Goal: Task Accomplishment & Management: Manage account settings

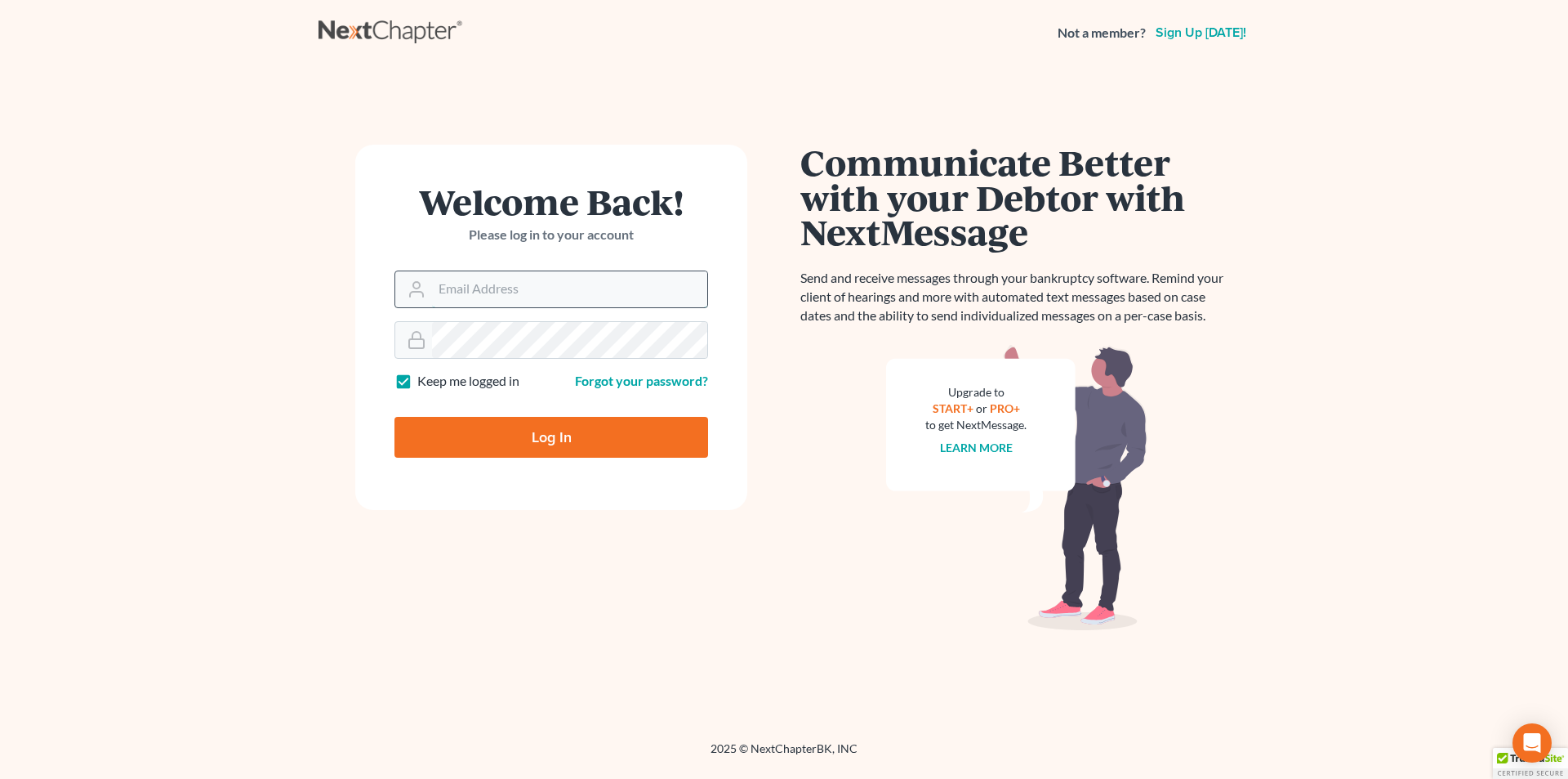
click at [507, 294] on input "Email Address" at bounding box center [569, 288] width 275 height 36
type input "[PERSON_NAME][EMAIL_ADDRESS][DOMAIN_NAME]"
type input "Thinking..."
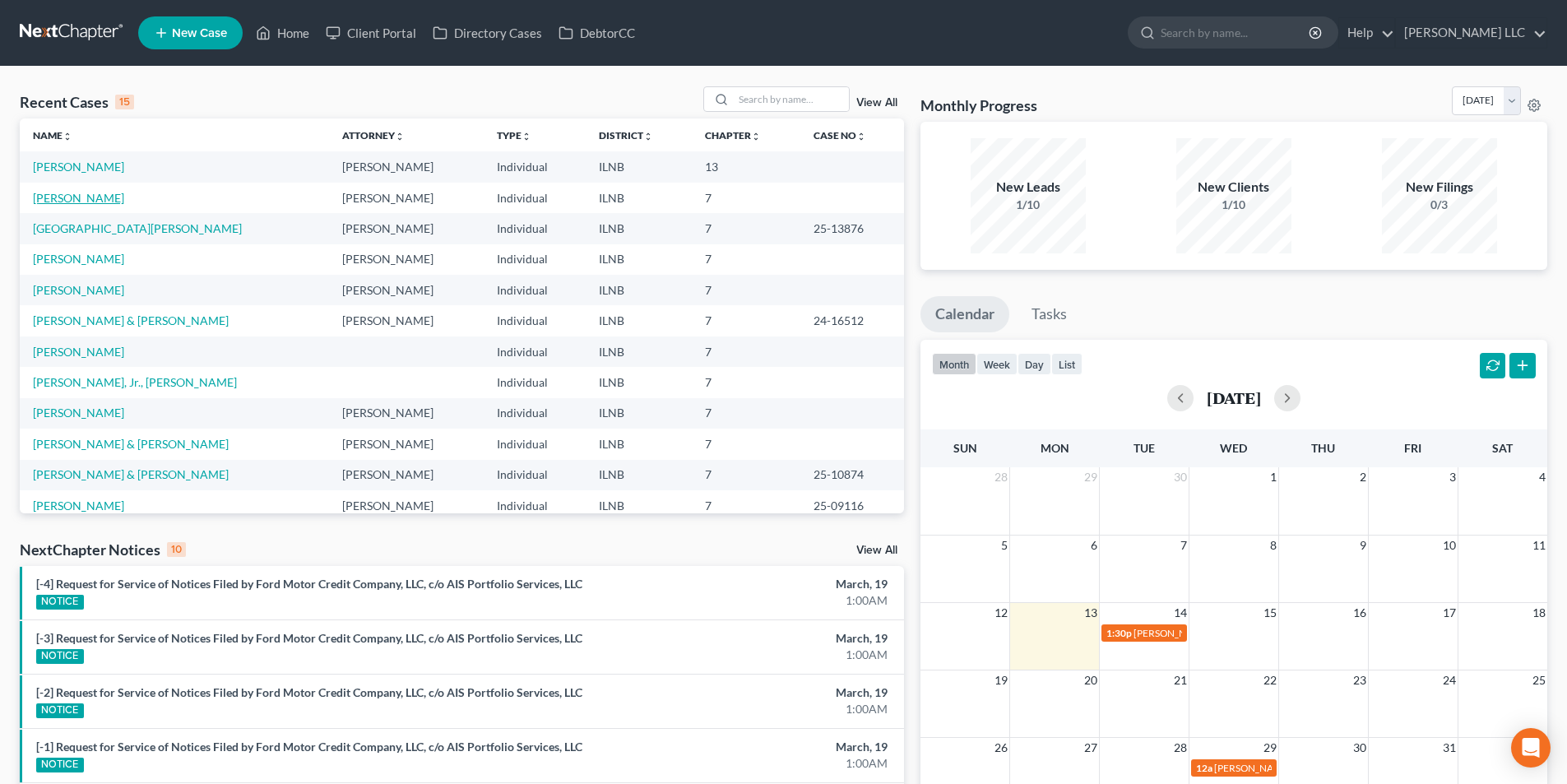
click at [110, 199] on link "Fredericks, Michael" at bounding box center [78, 197] width 91 height 14
select select "3"
select select "6"
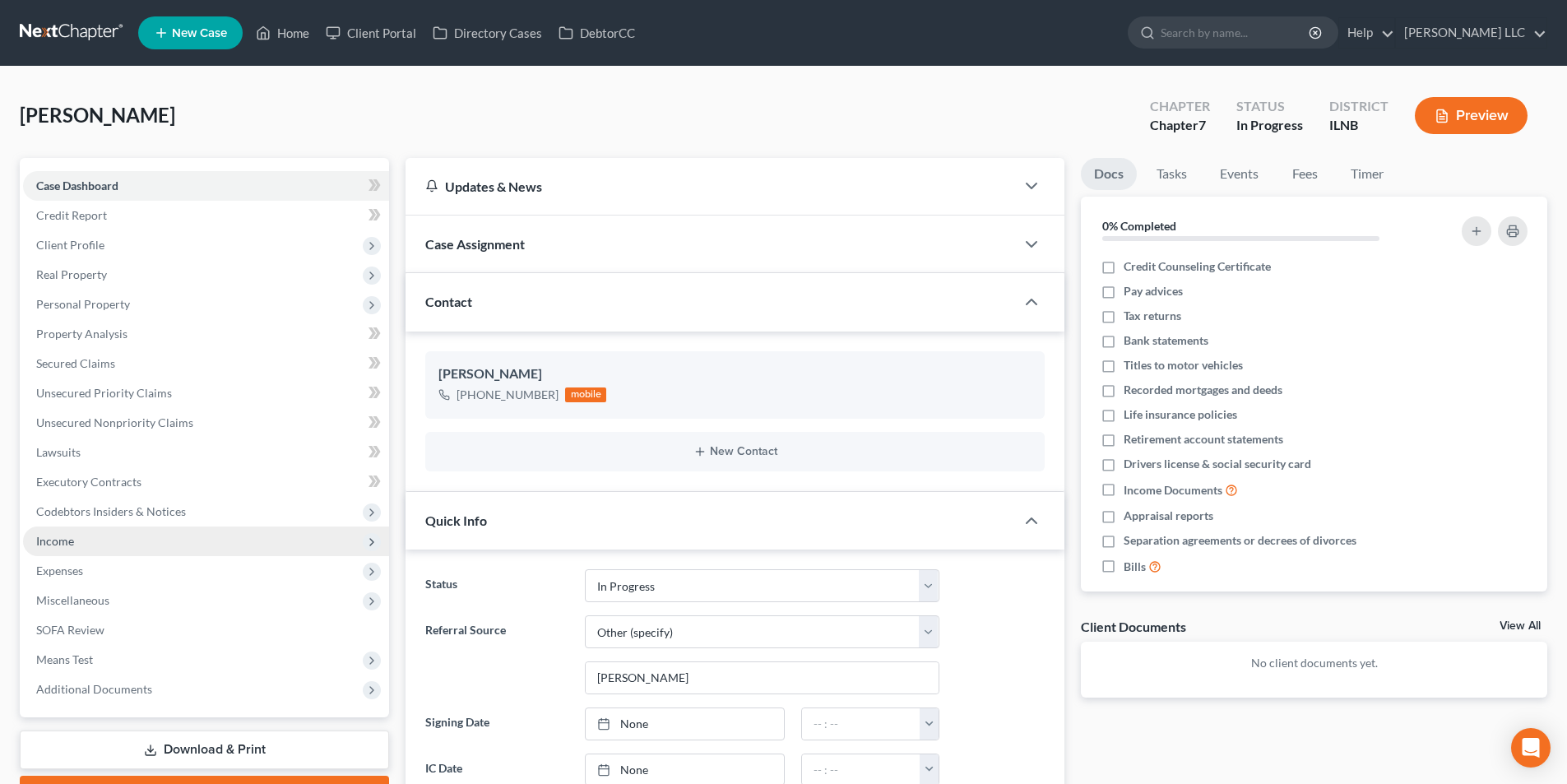
click at [137, 531] on span "Income" at bounding box center [206, 541] width 366 height 29
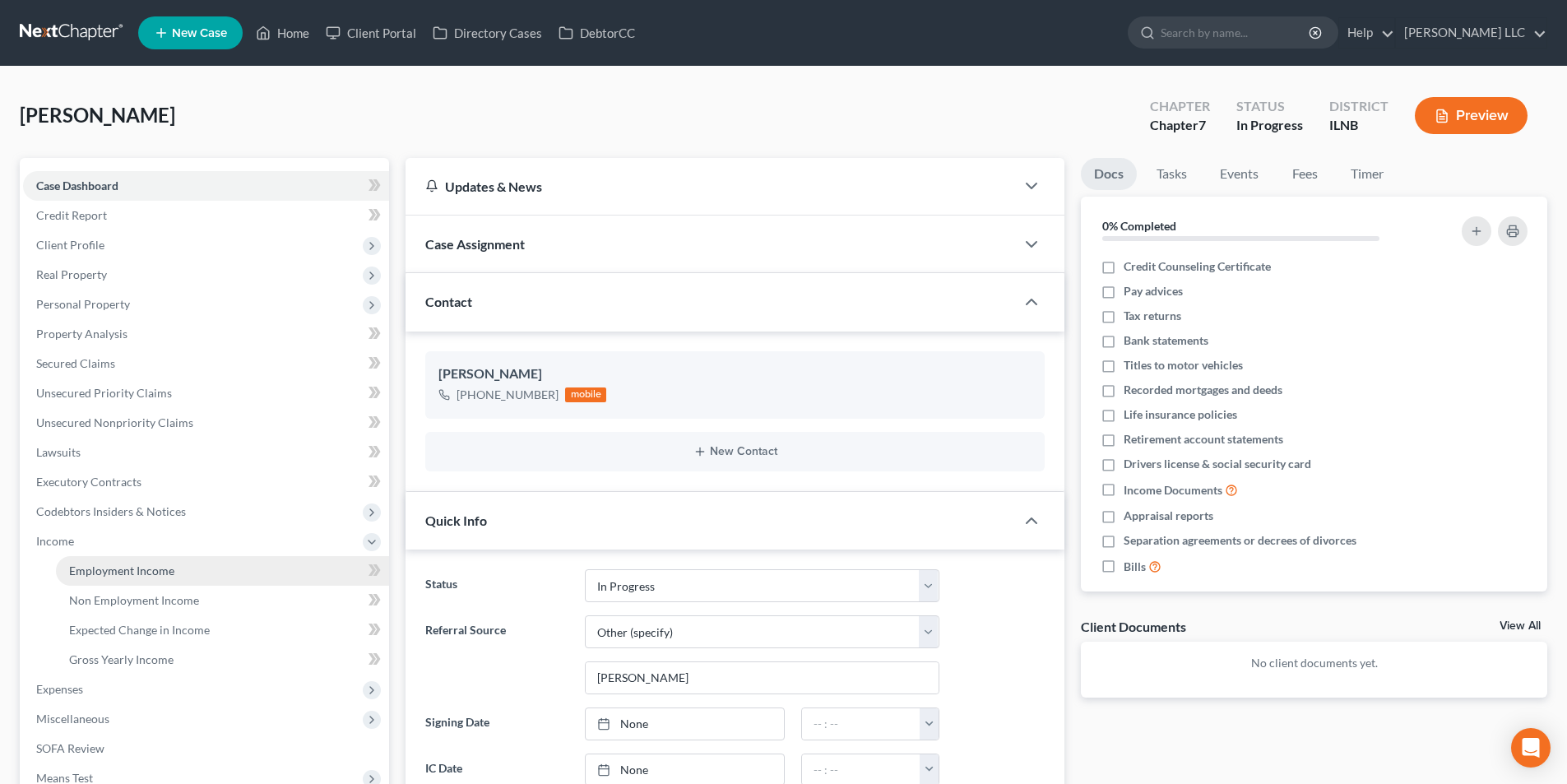
click at [160, 579] on link "Employment Income" at bounding box center [222, 571] width 334 height 29
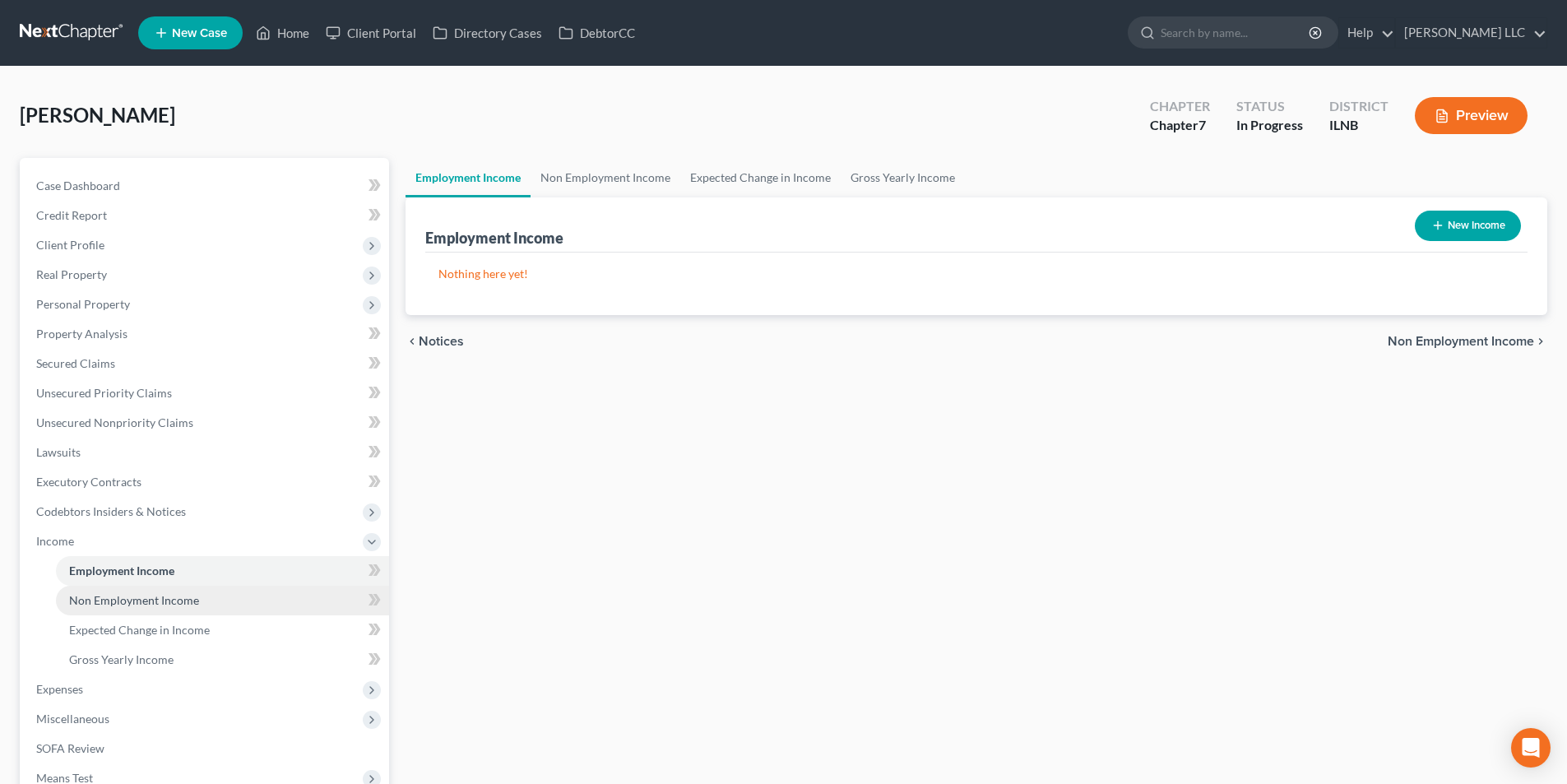
click at [157, 593] on span "Non Employment Income" at bounding box center [134, 599] width 130 height 14
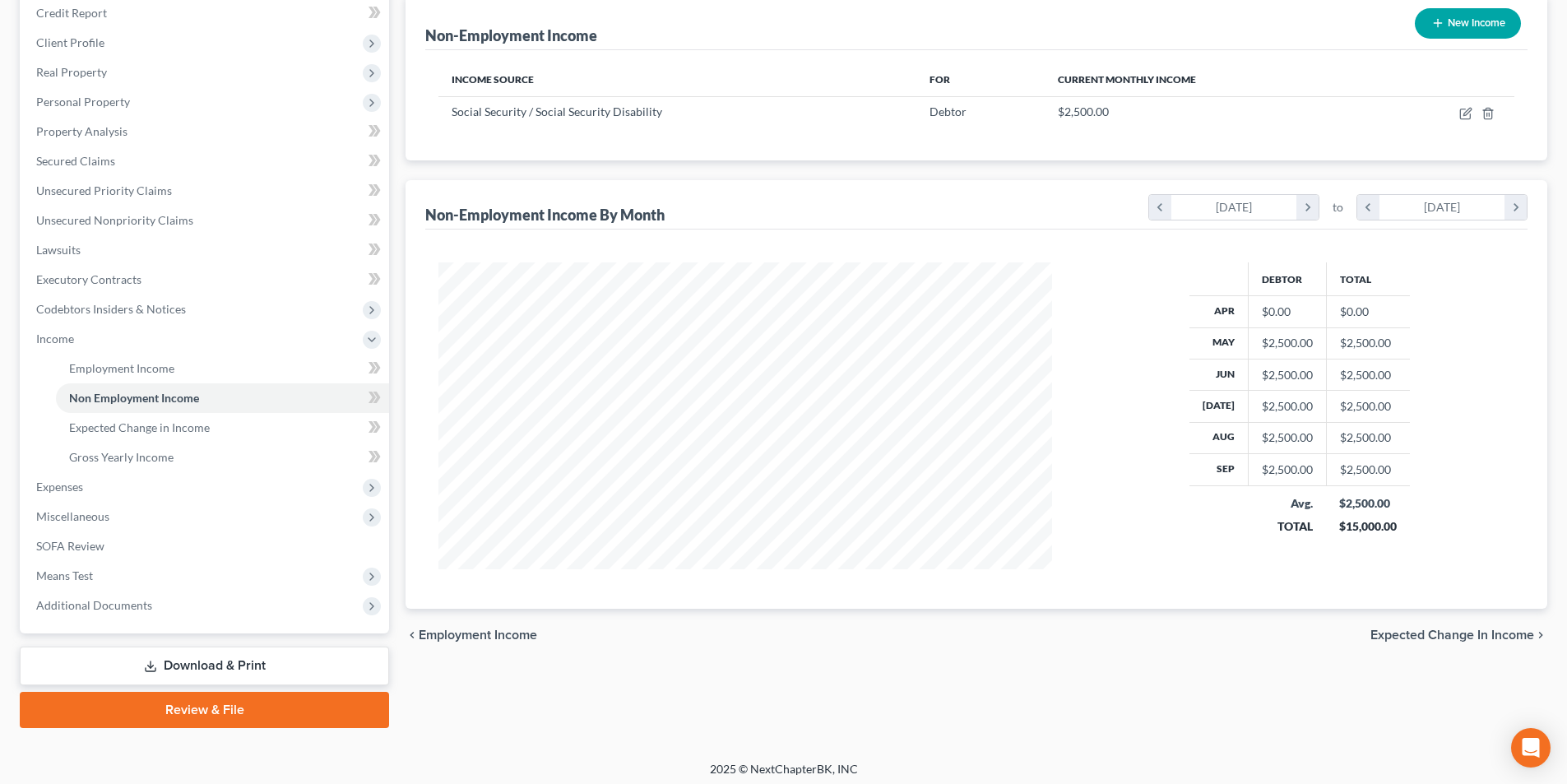
scroll to position [209, 0]
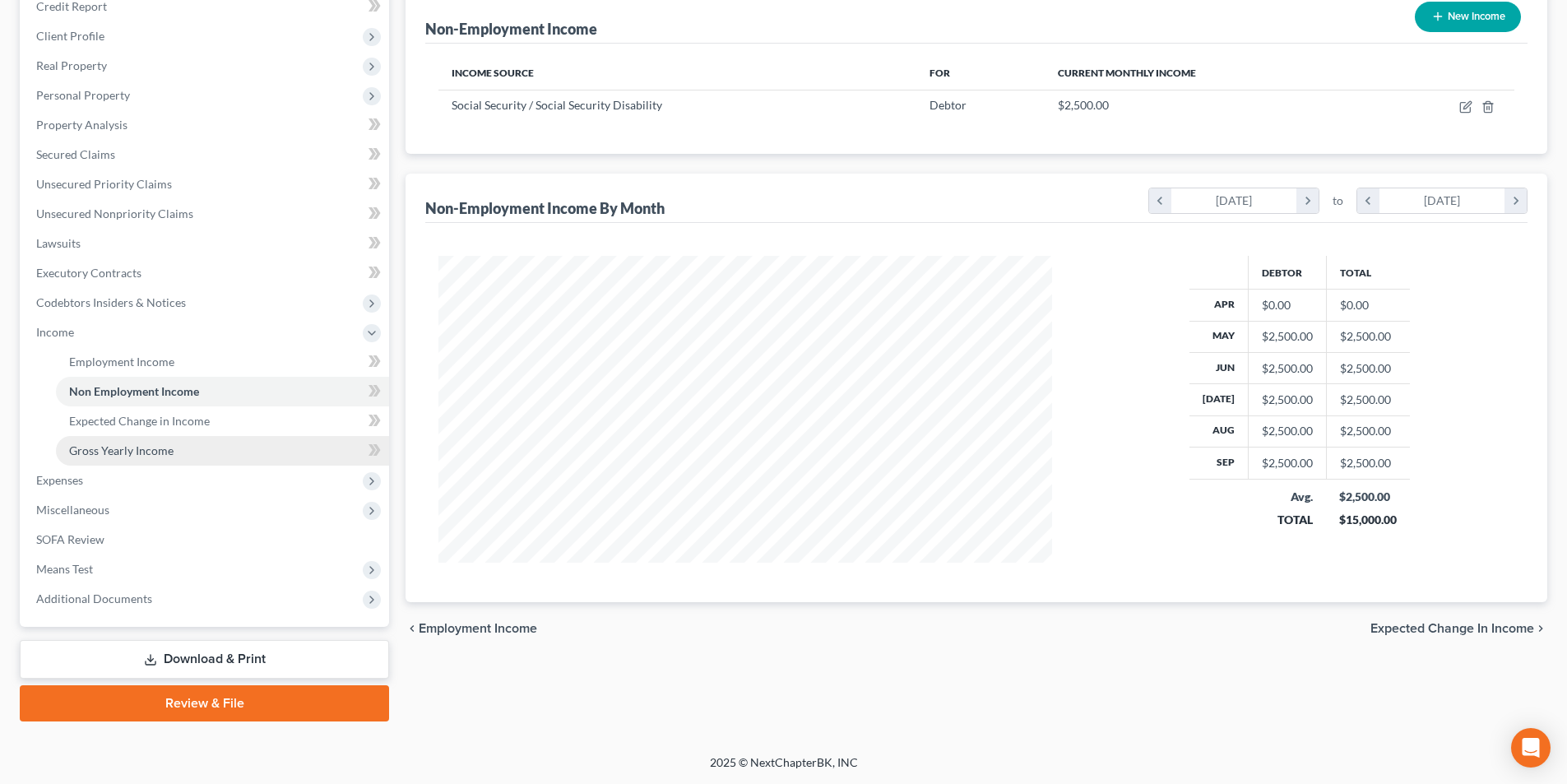
click at [153, 449] on span "Gross Yearly Income" at bounding box center [121, 450] width 105 height 14
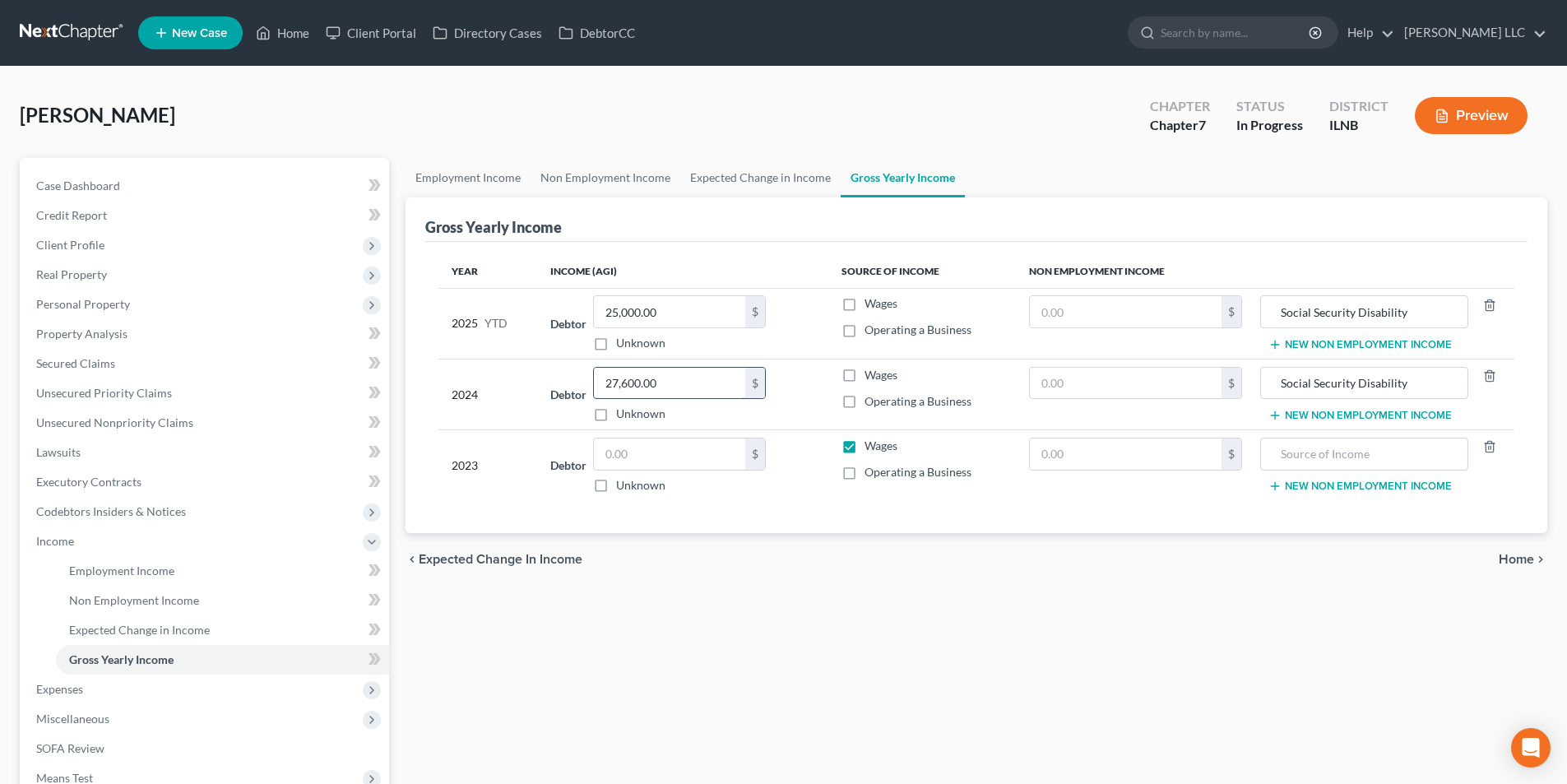
click at [679, 385] on input "27,600.00" at bounding box center [669, 383] width 152 height 31
type input "33,344.40"
click at [1146, 563] on div "chevron_left Expected Change in Income Home chevron_right" at bounding box center [977, 559] width 1142 height 53
click at [620, 457] on input "text" at bounding box center [669, 454] width 152 height 31
type input "32,309.40"
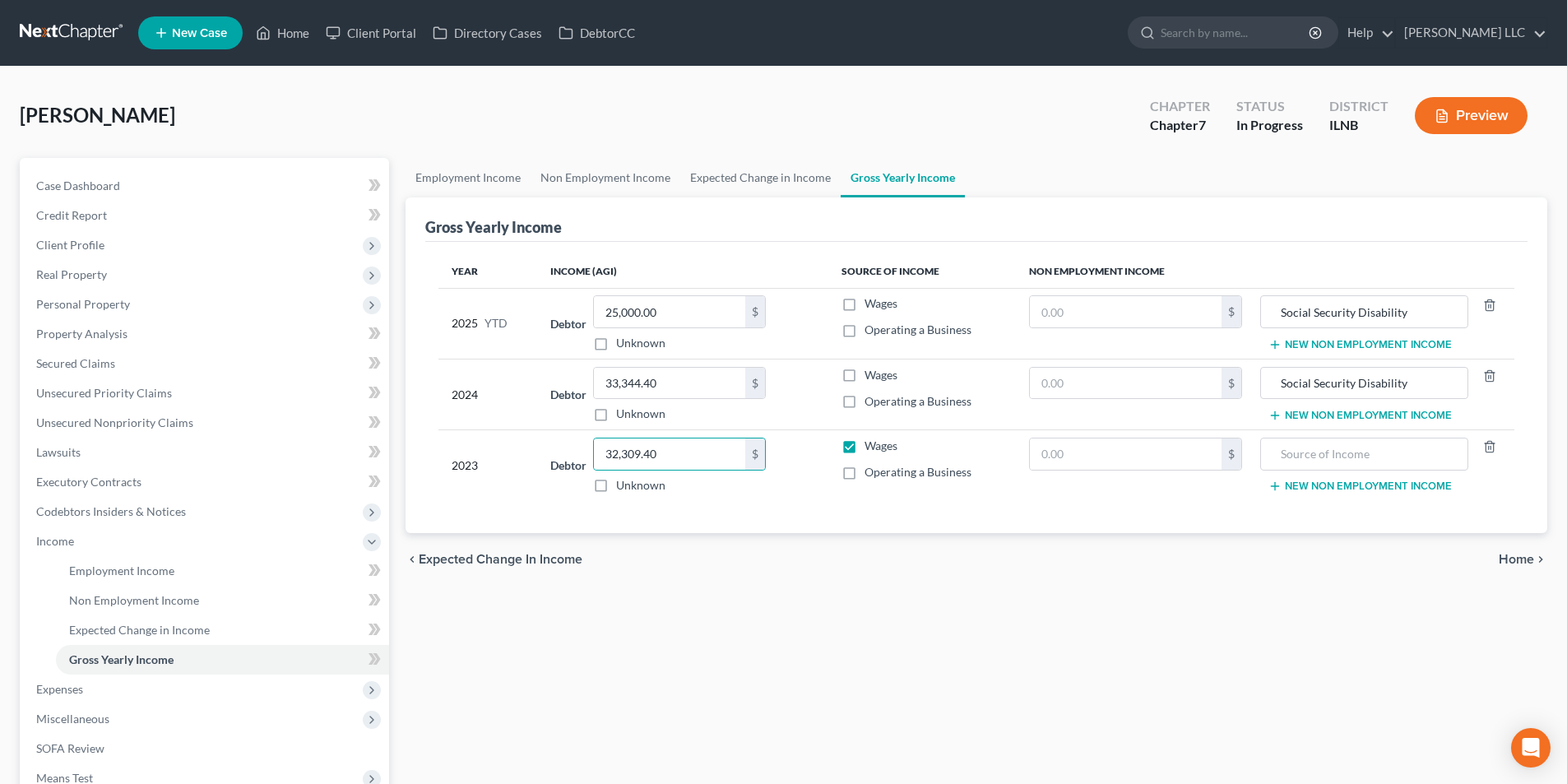
click at [877, 603] on div "Employment Income Non Employment Income Expected Change in Income Gross Yearly …" at bounding box center [976, 544] width 1158 height 772
click at [865, 443] on label "Wages" at bounding box center [881, 445] width 33 height 17
click at [872, 443] on input "Wages" at bounding box center [876, 442] width 11 height 11
checkbox input "false"
click at [1412, 471] on td "New Non Employment Income" at bounding box center [1385, 465] width 259 height 70
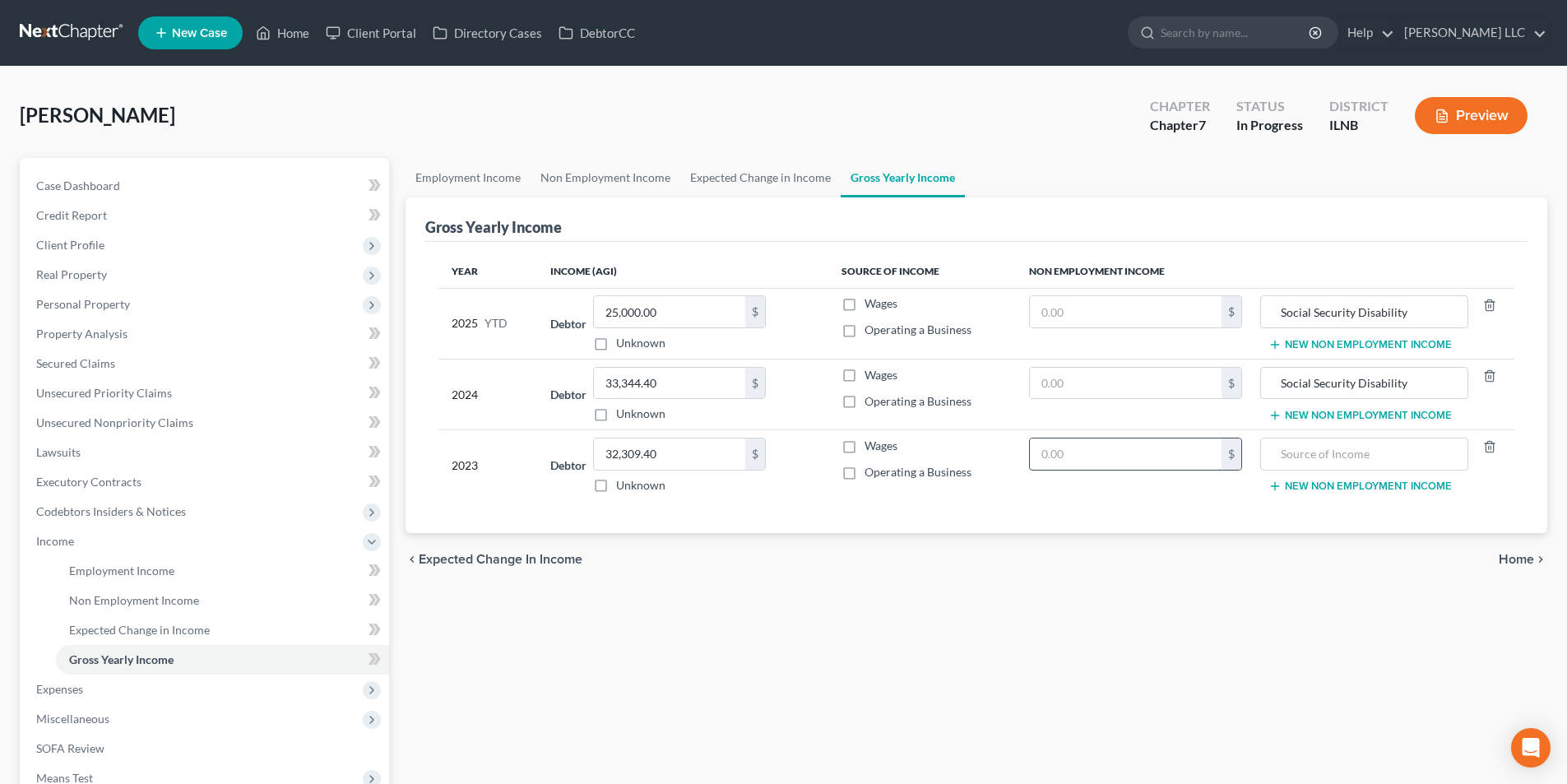
click at [1059, 454] on input "text" at bounding box center [1126, 454] width 192 height 31
click at [1296, 450] on input "text" at bounding box center [1364, 454] width 189 height 31
type input "Social Security Disability"
click at [1467, 463] on div "Social Security Disability" at bounding box center [1365, 454] width 207 height 33
click at [1504, 557] on span "Home" at bounding box center [1517, 558] width 35 height 13
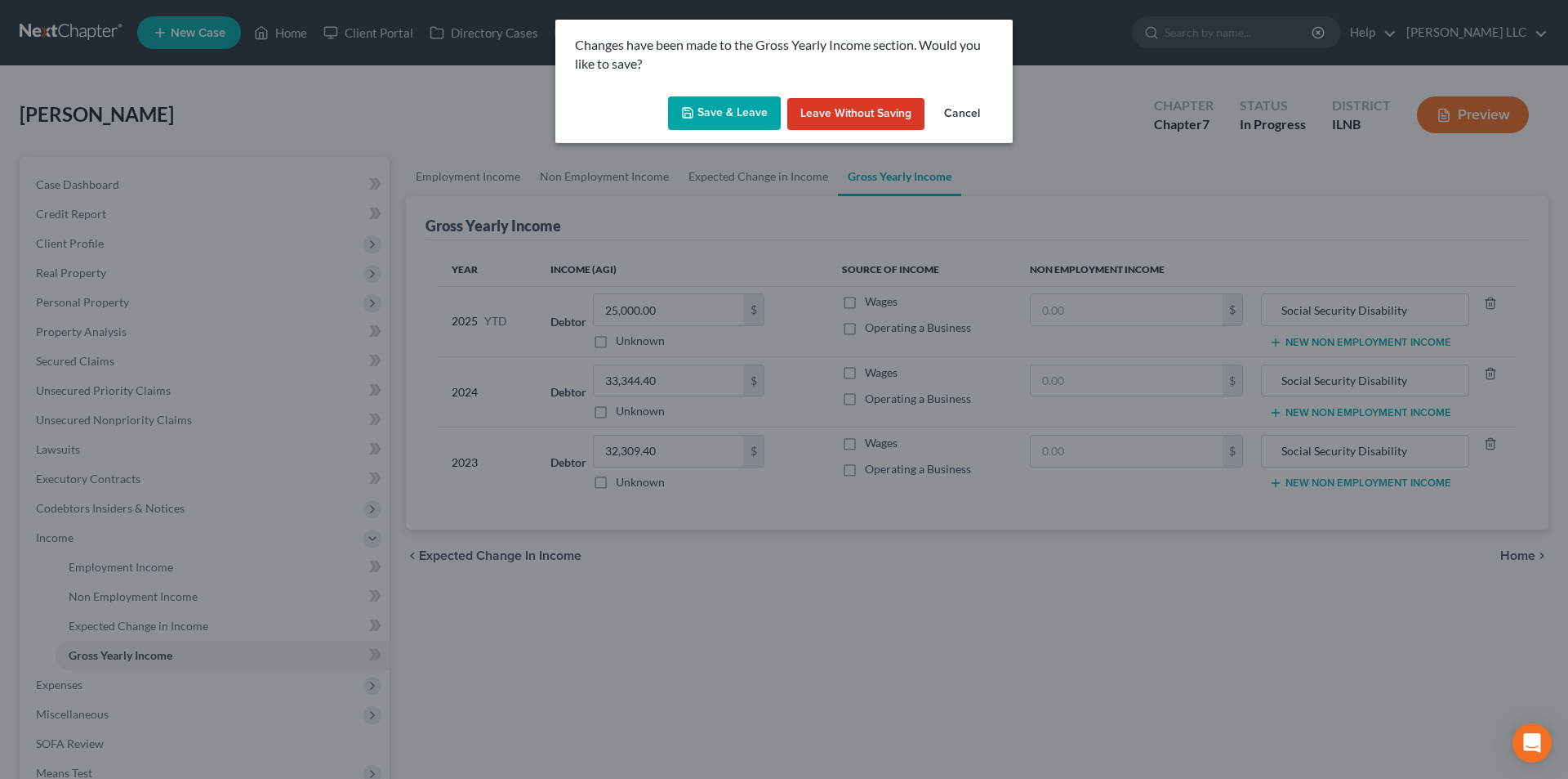
click at [723, 118] on button "Save & Leave" at bounding box center [724, 113] width 113 height 34
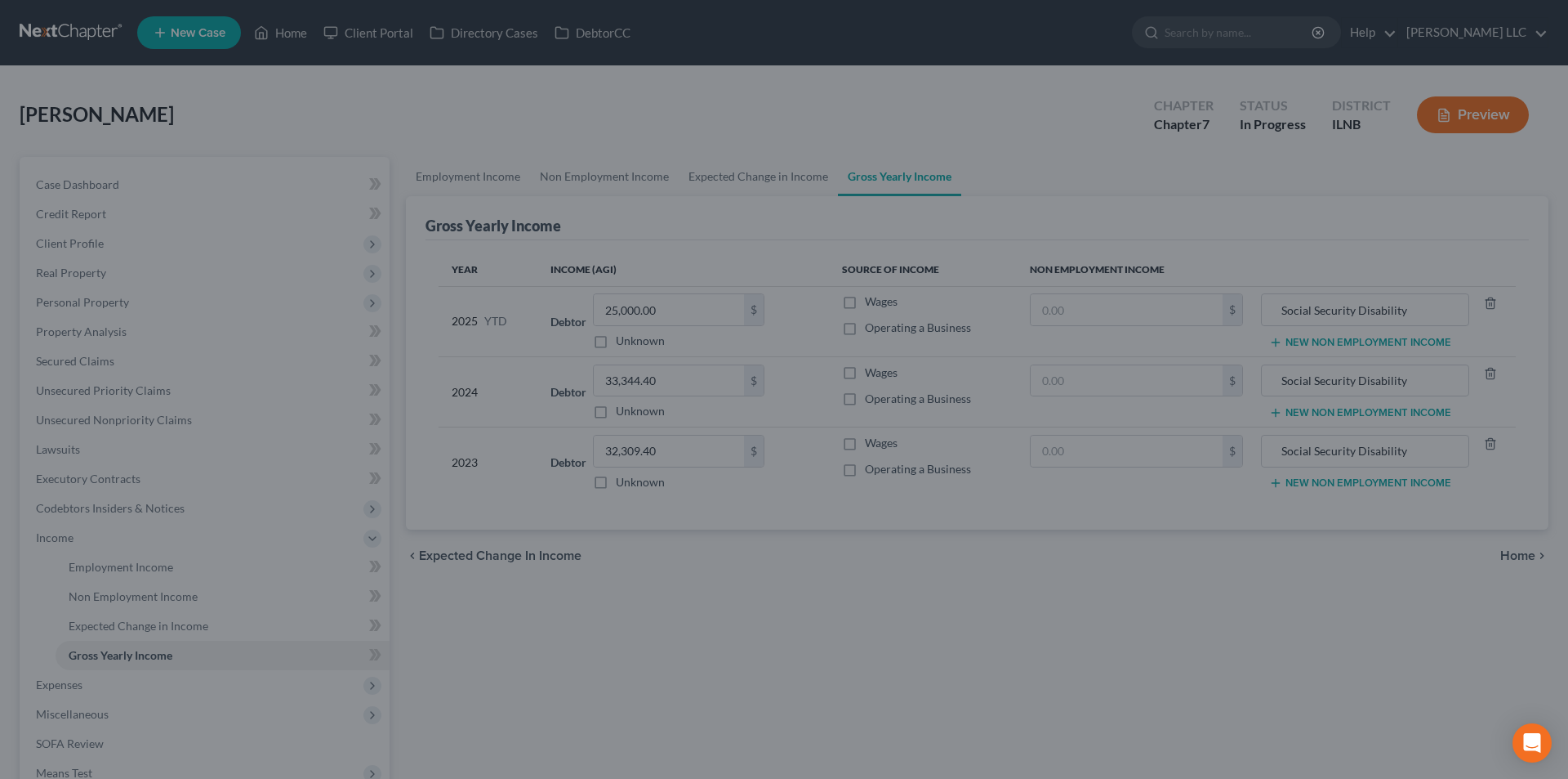
click at [723, 118] on button "Save & Leave" at bounding box center [731, 109] width 98 height 29
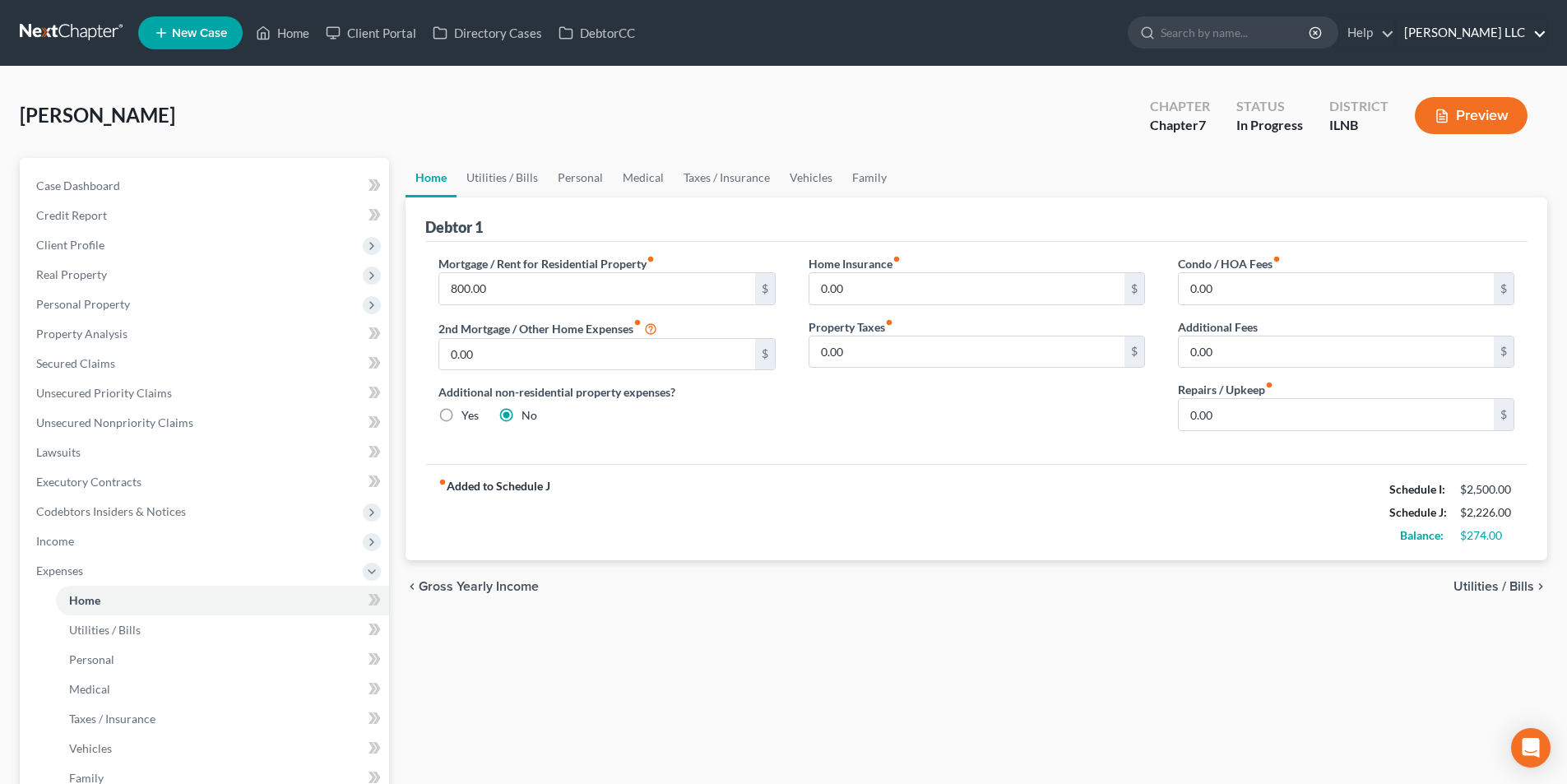
click at [1531, 33] on link "Geiger Vazquez LLC" at bounding box center [1471, 33] width 151 height 29
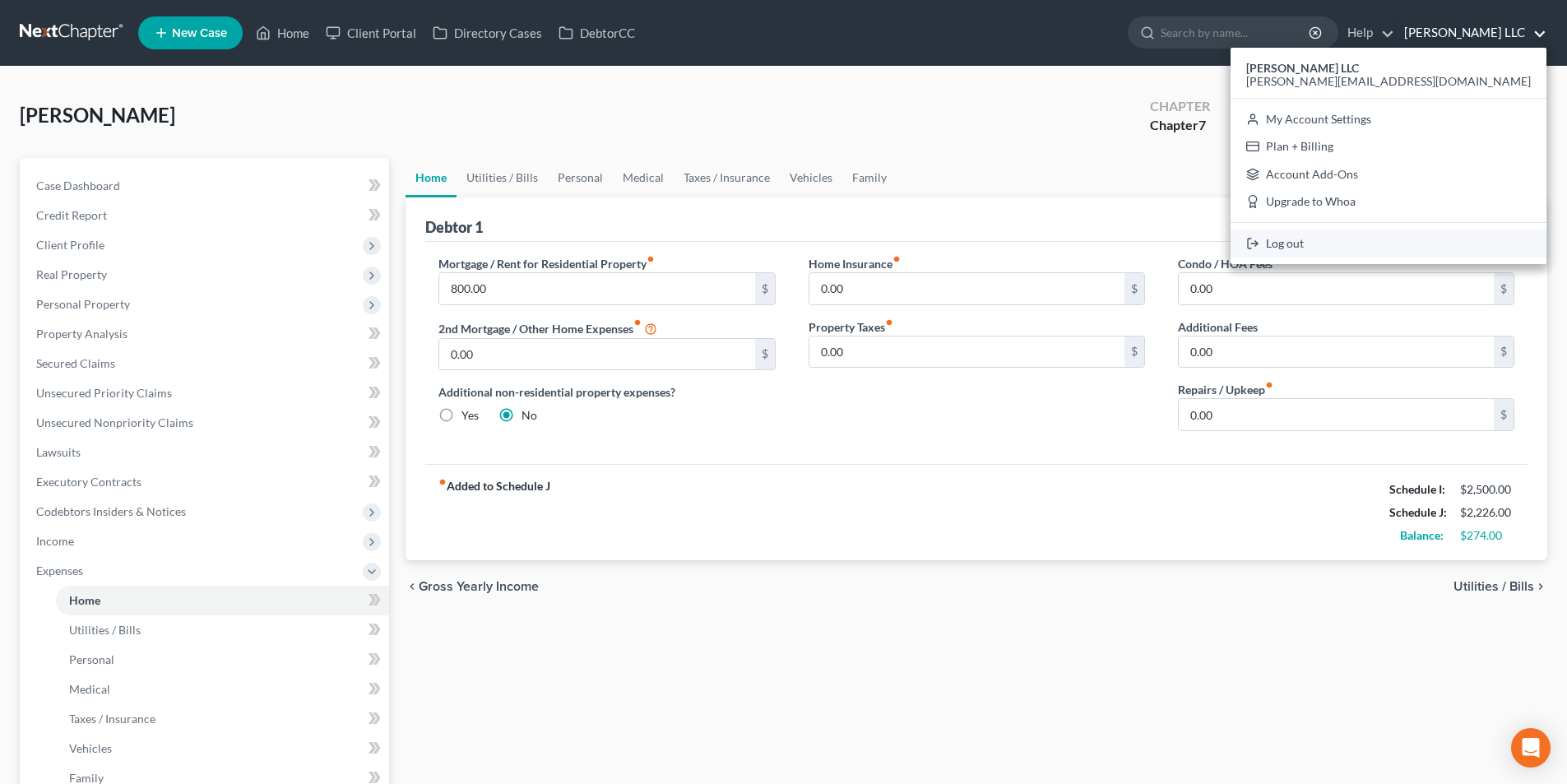
click at [1260, 241] on icon at bounding box center [1252, 243] width 13 height 20
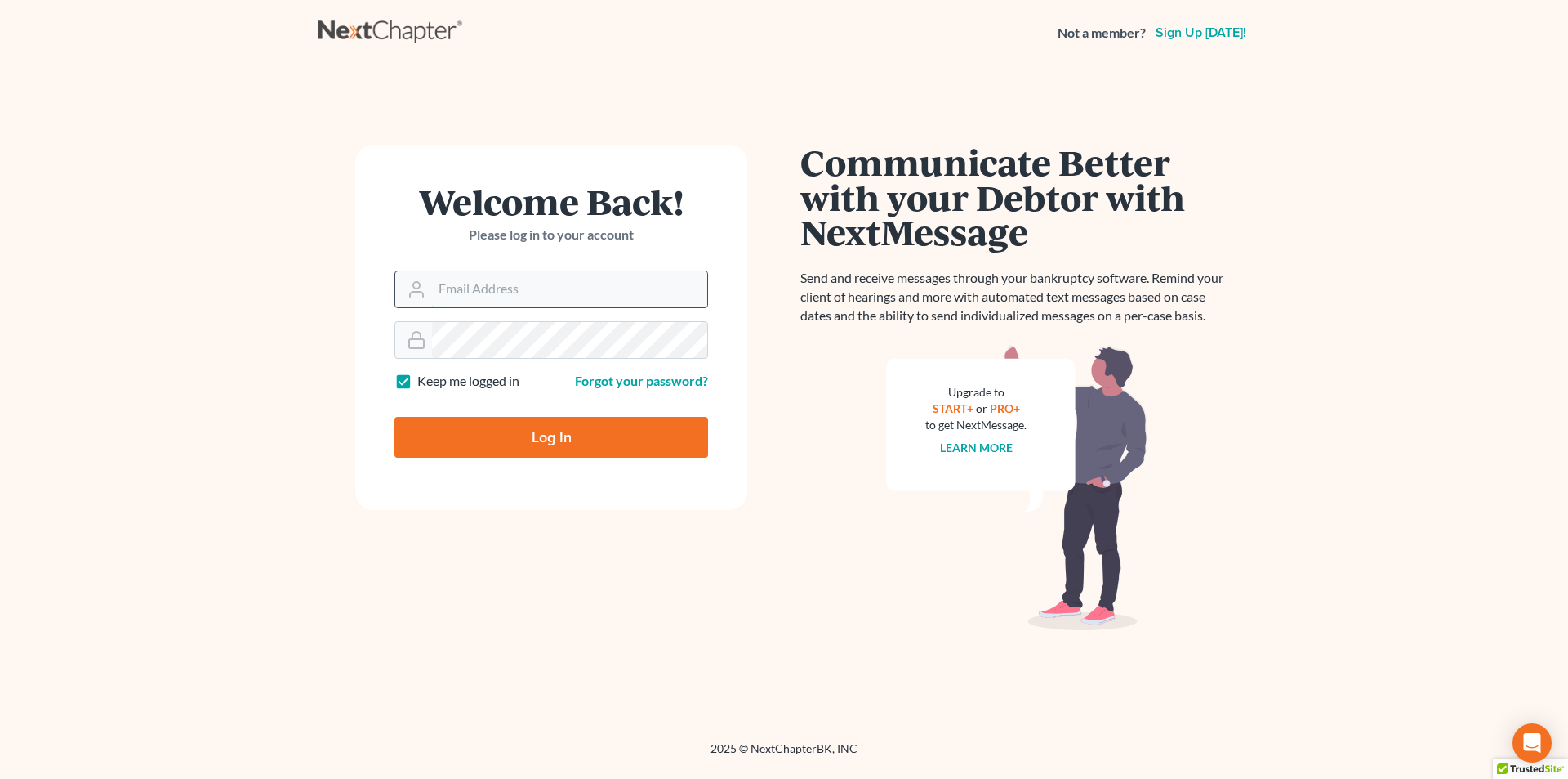
click at [476, 286] on input "Email Address" at bounding box center [569, 288] width 275 height 36
type input "[PERSON_NAME][EMAIL_ADDRESS][DOMAIN_NAME]"
type input "Thinking..."
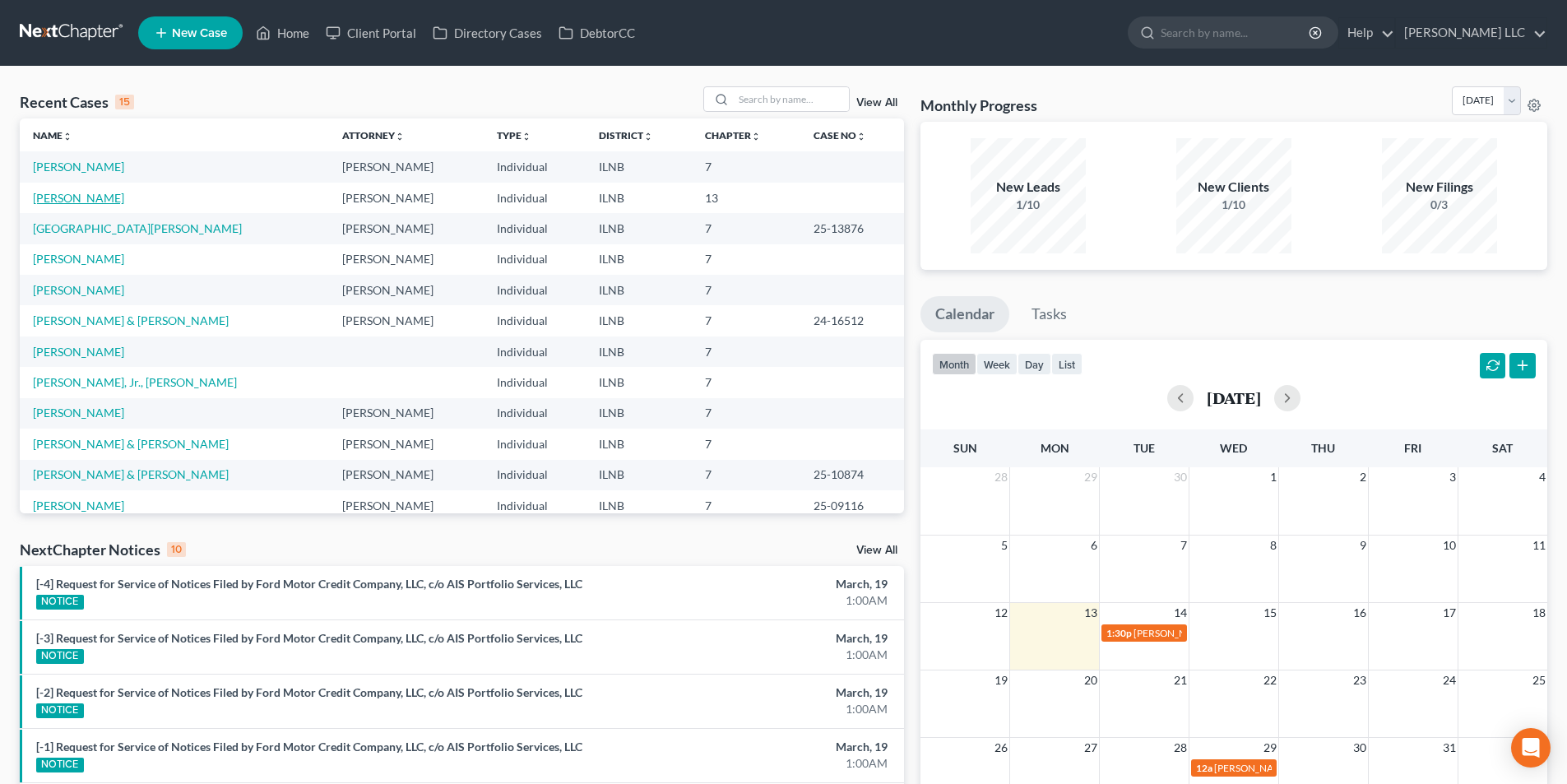
click at [105, 199] on link "Kallas, Timothy" at bounding box center [78, 197] width 91 height 14
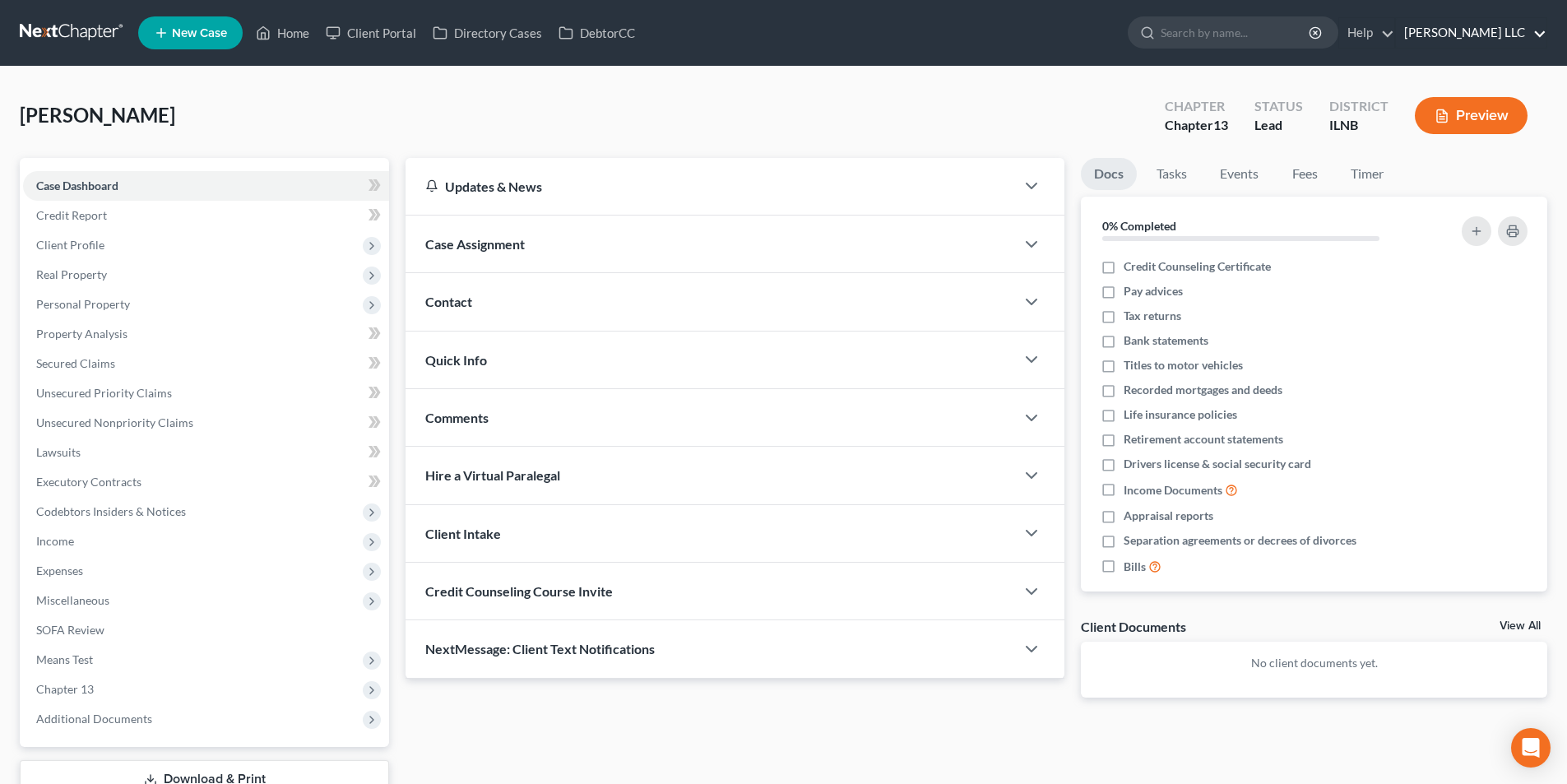
click at [1520, 42] on link "Geiger Vazquez LLC" at bounding box center [1471, 33] width 151 height 29
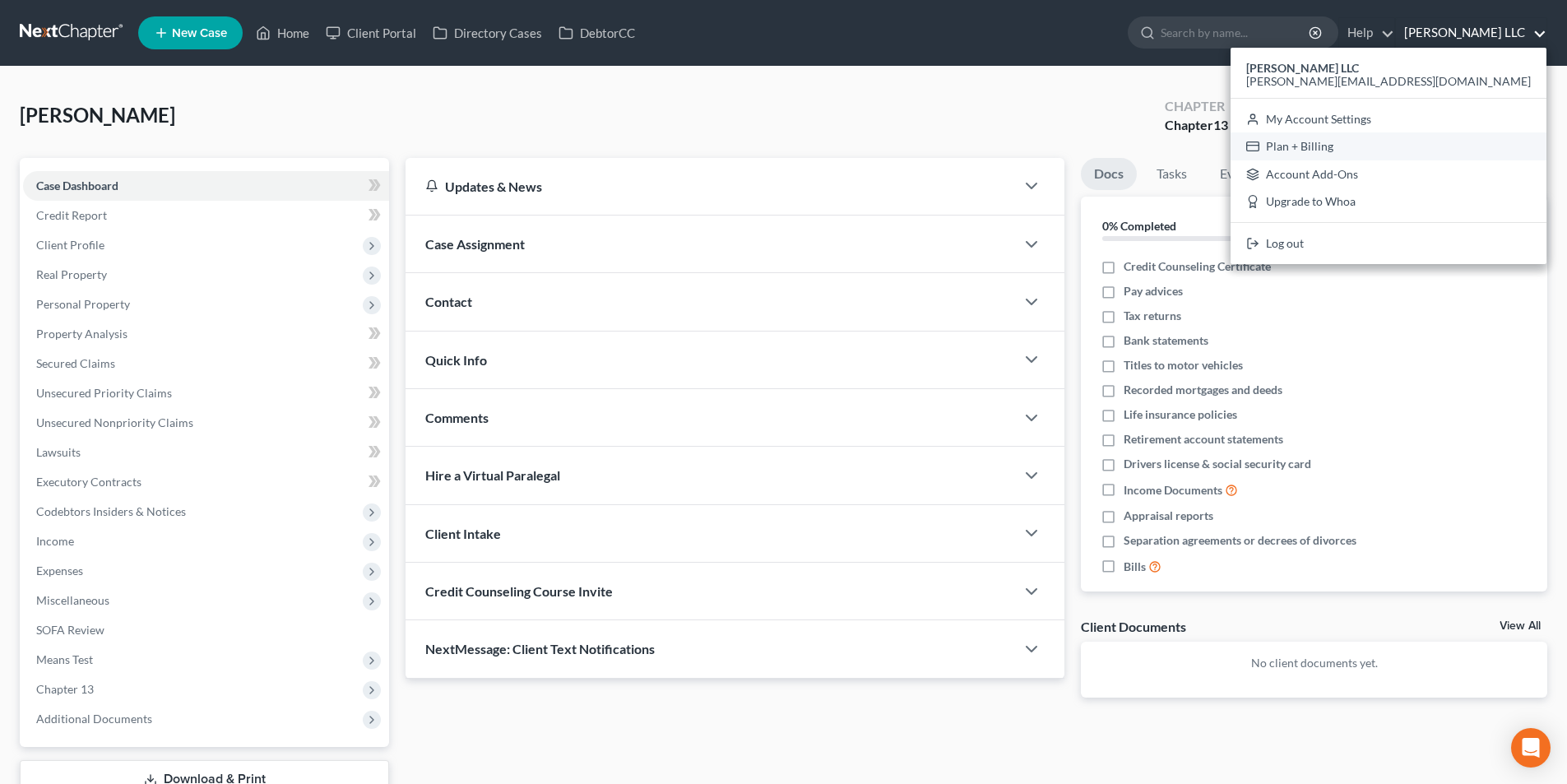
click at [1422, 141] on link "Plan + Billing" at bounding box center [1388, 146] width 316 height 28
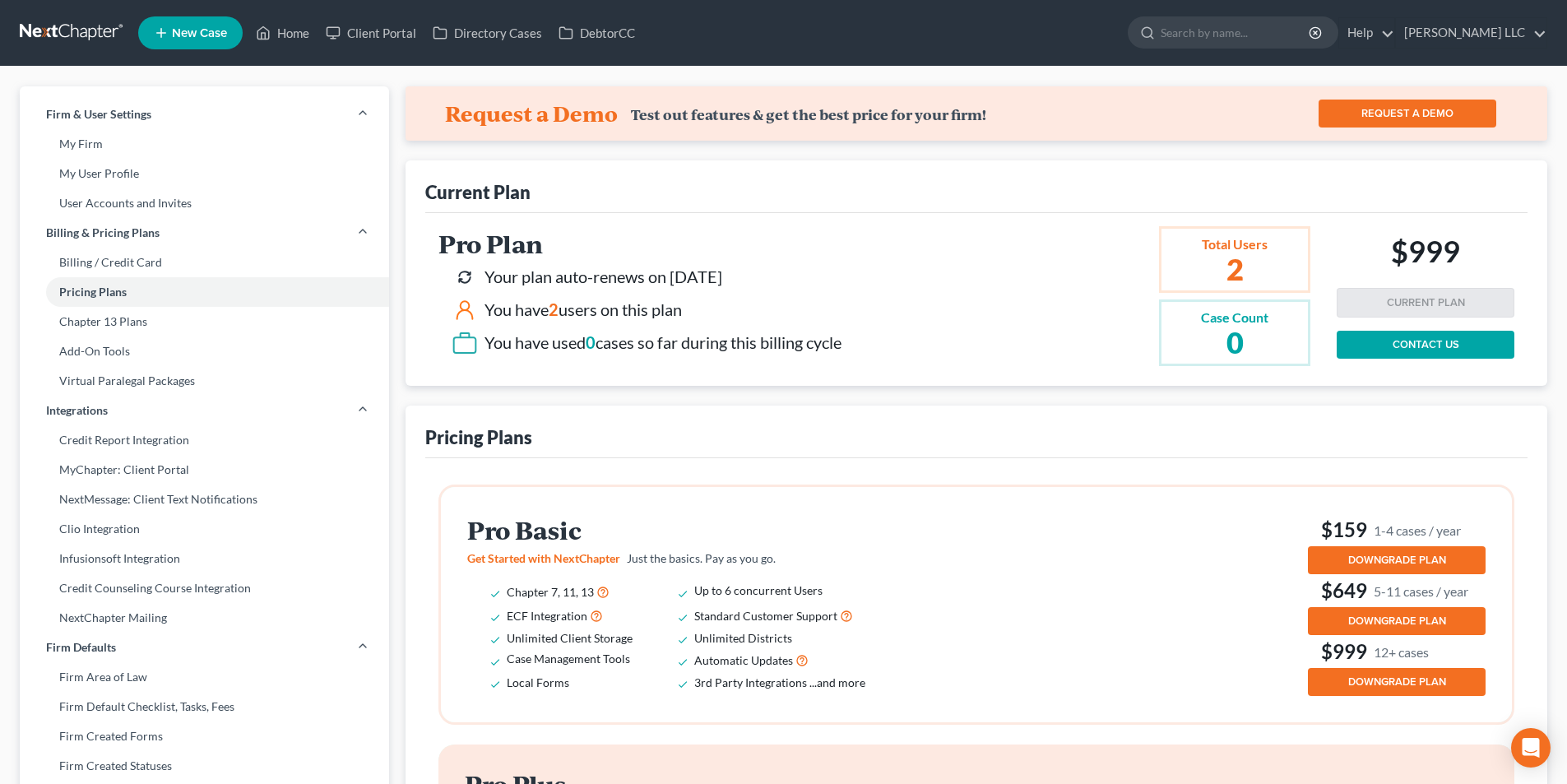
scroll to position [82, 0]
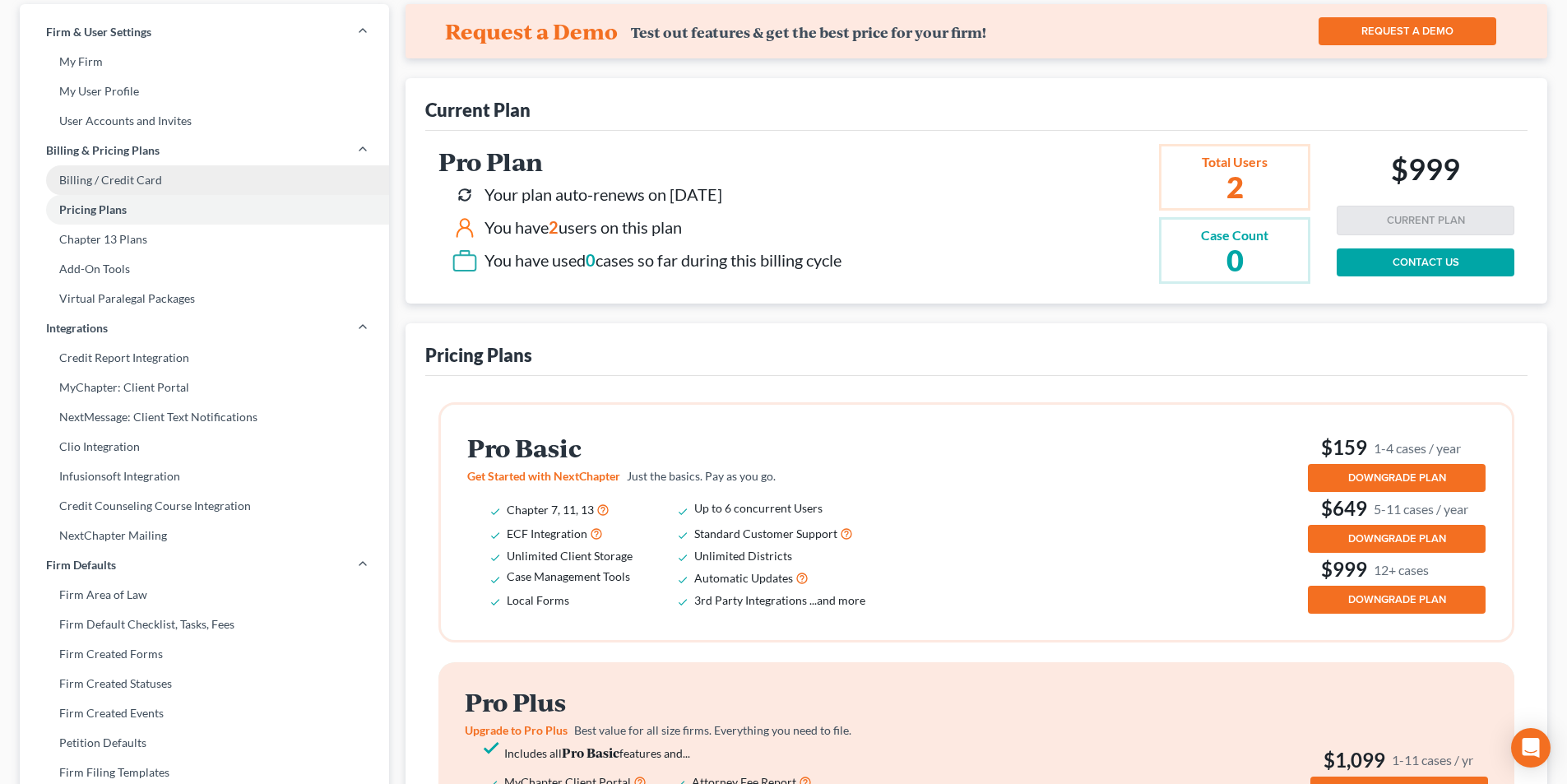
click at [69, 179] on link "Billing / Credit Card" at bounding box center [204, 180] width 370 height 29
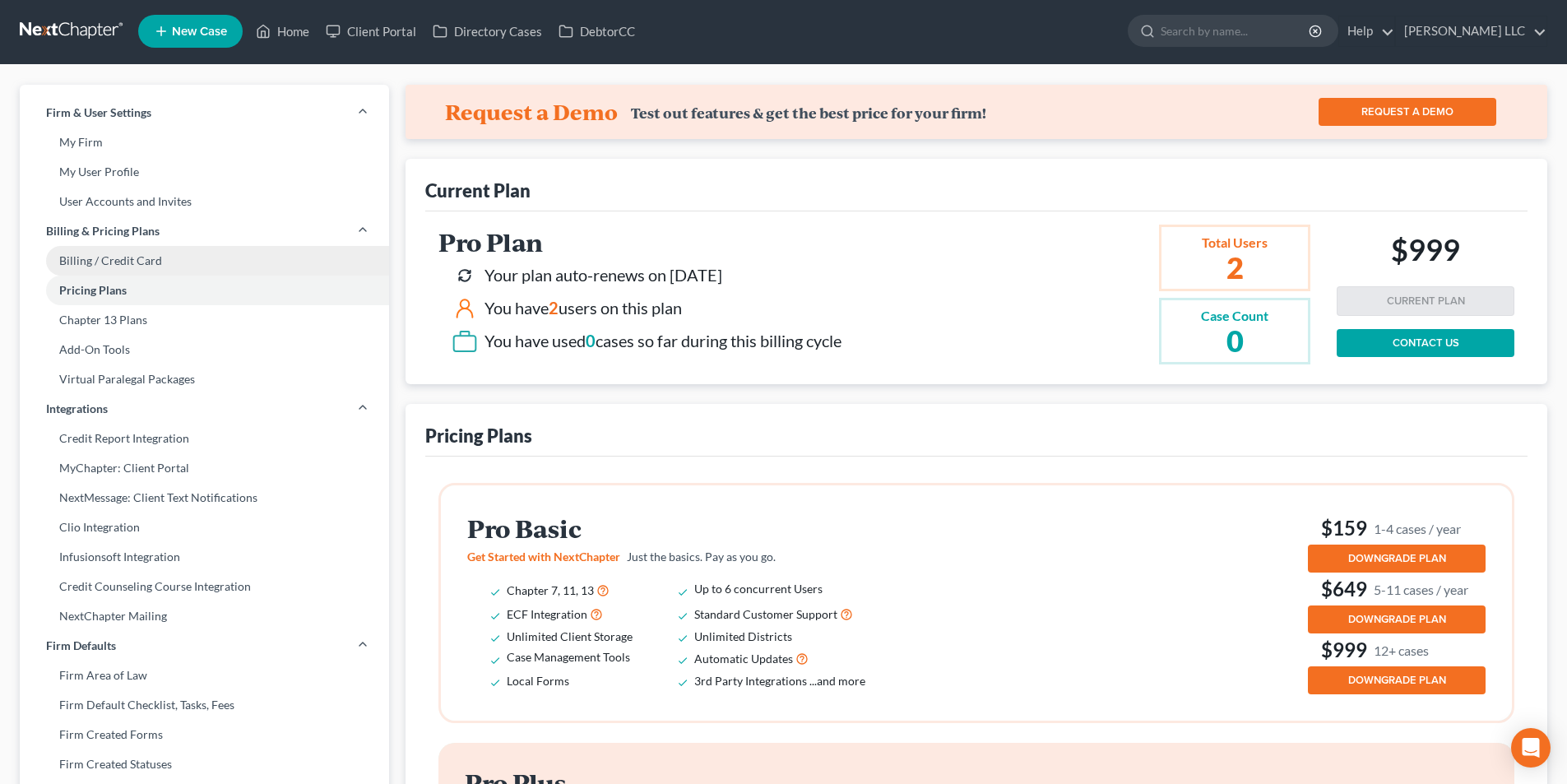
select select "14"
select select "1"
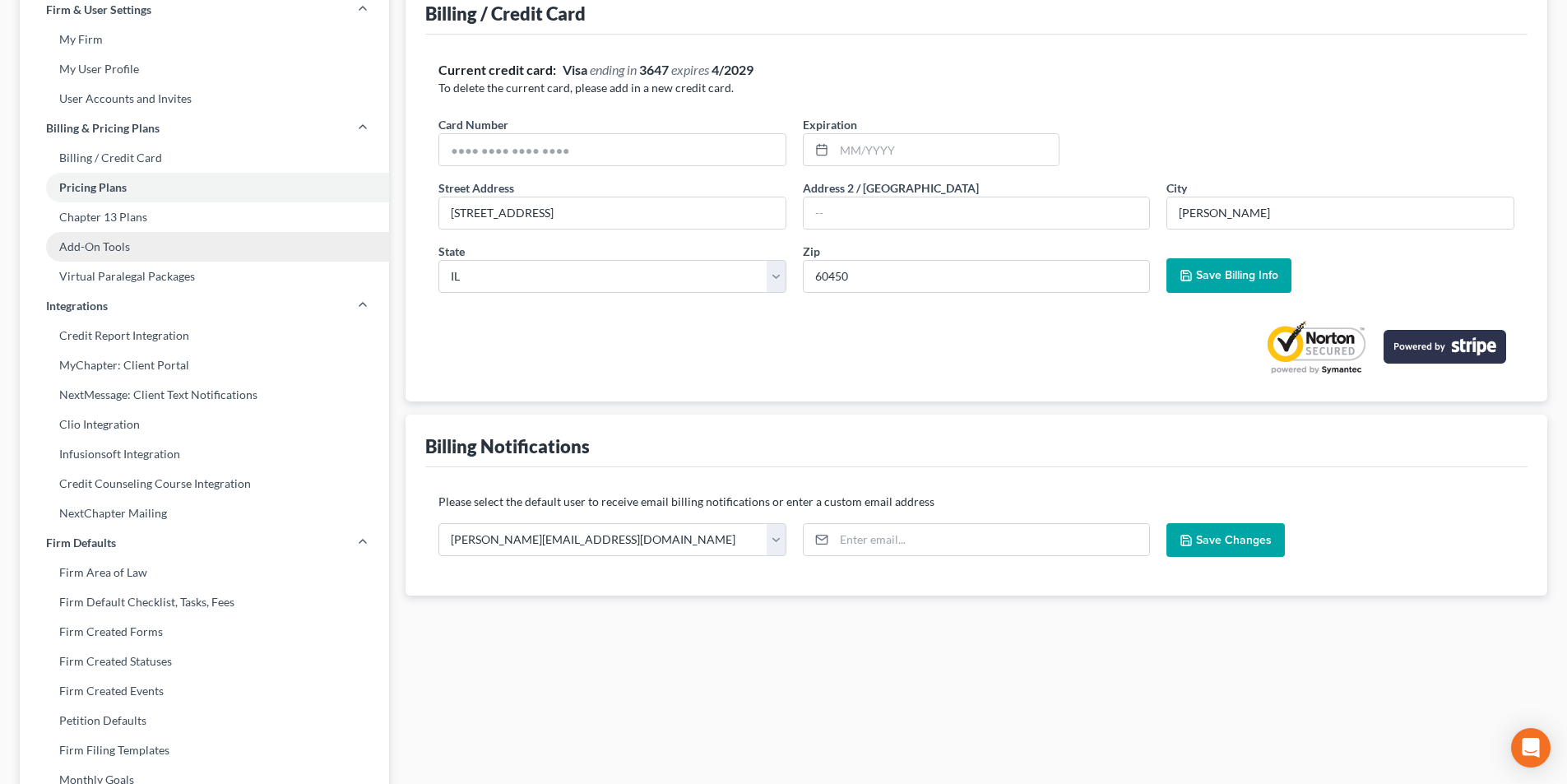
scroll to position [0, 0]
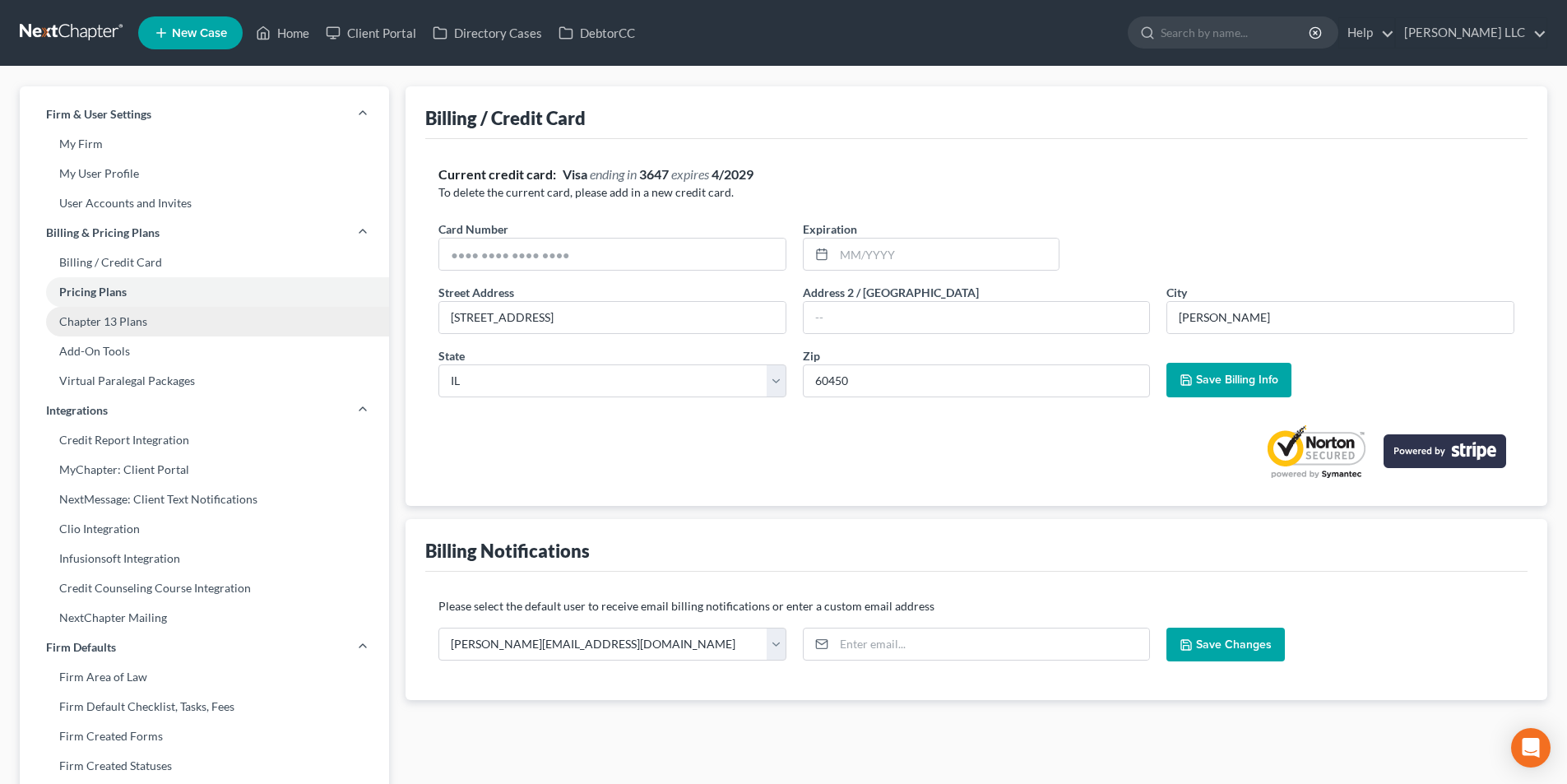
click at [135, 325] on link "Chapter 13 Plans" at bounding box center [204, 322] width 370 height 29
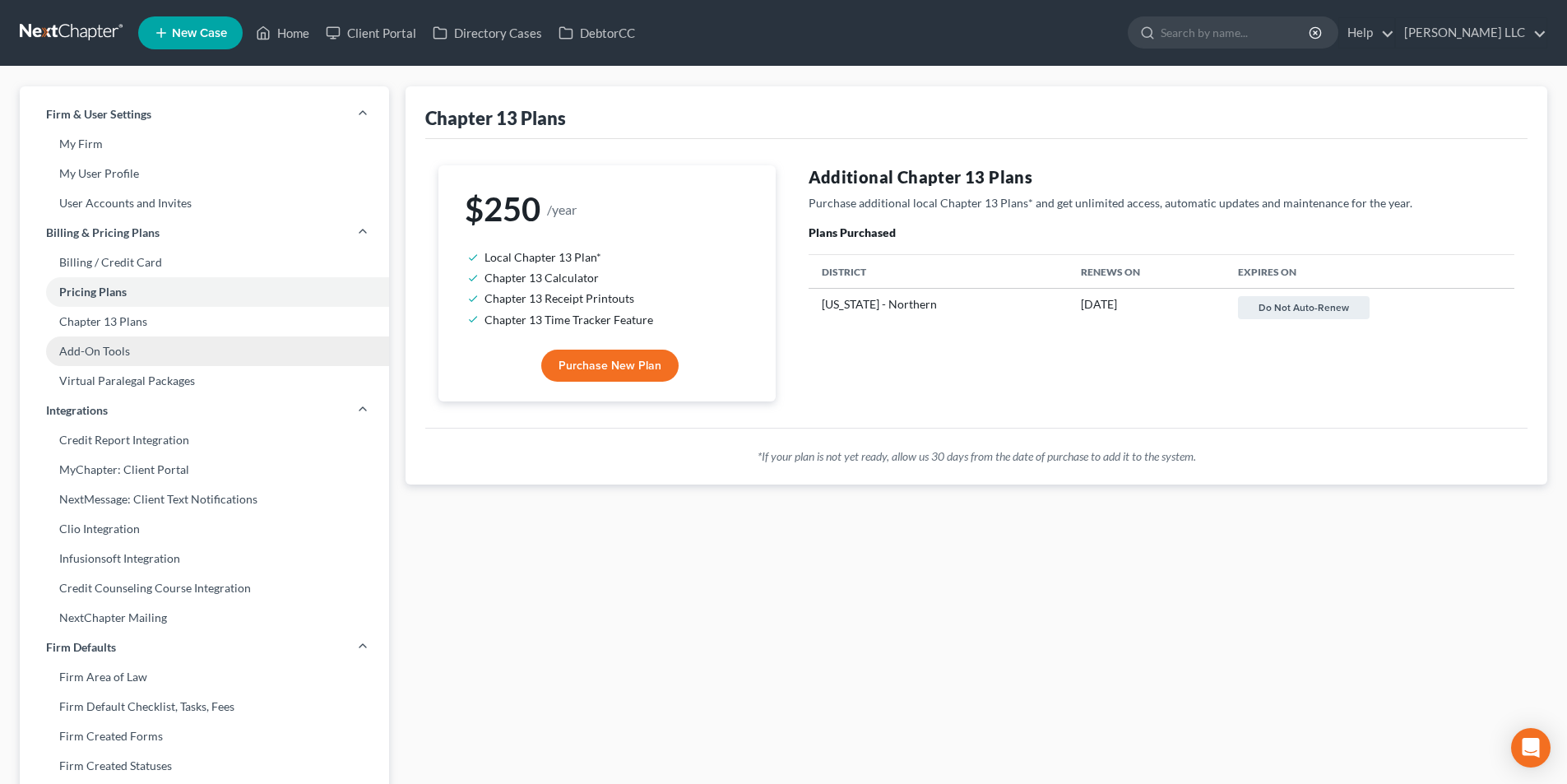
click at [133, 345] on link "Add-On Tools" at bounding box center [204, 351] width 370 height 29
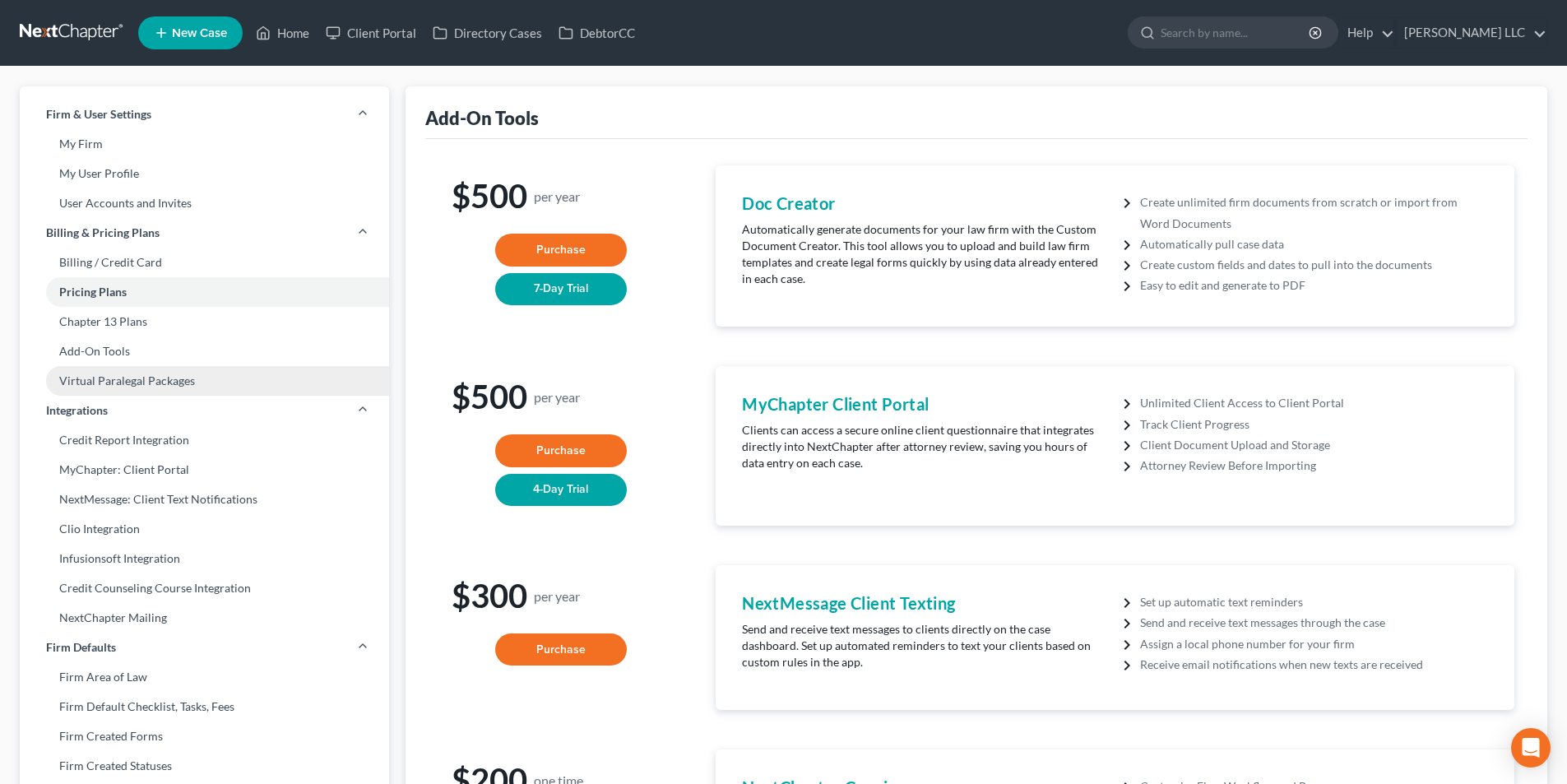
click at [116, 393] on link "Virtual Paralegal Packages" at bounding box center [204, 380] width 370 height 29
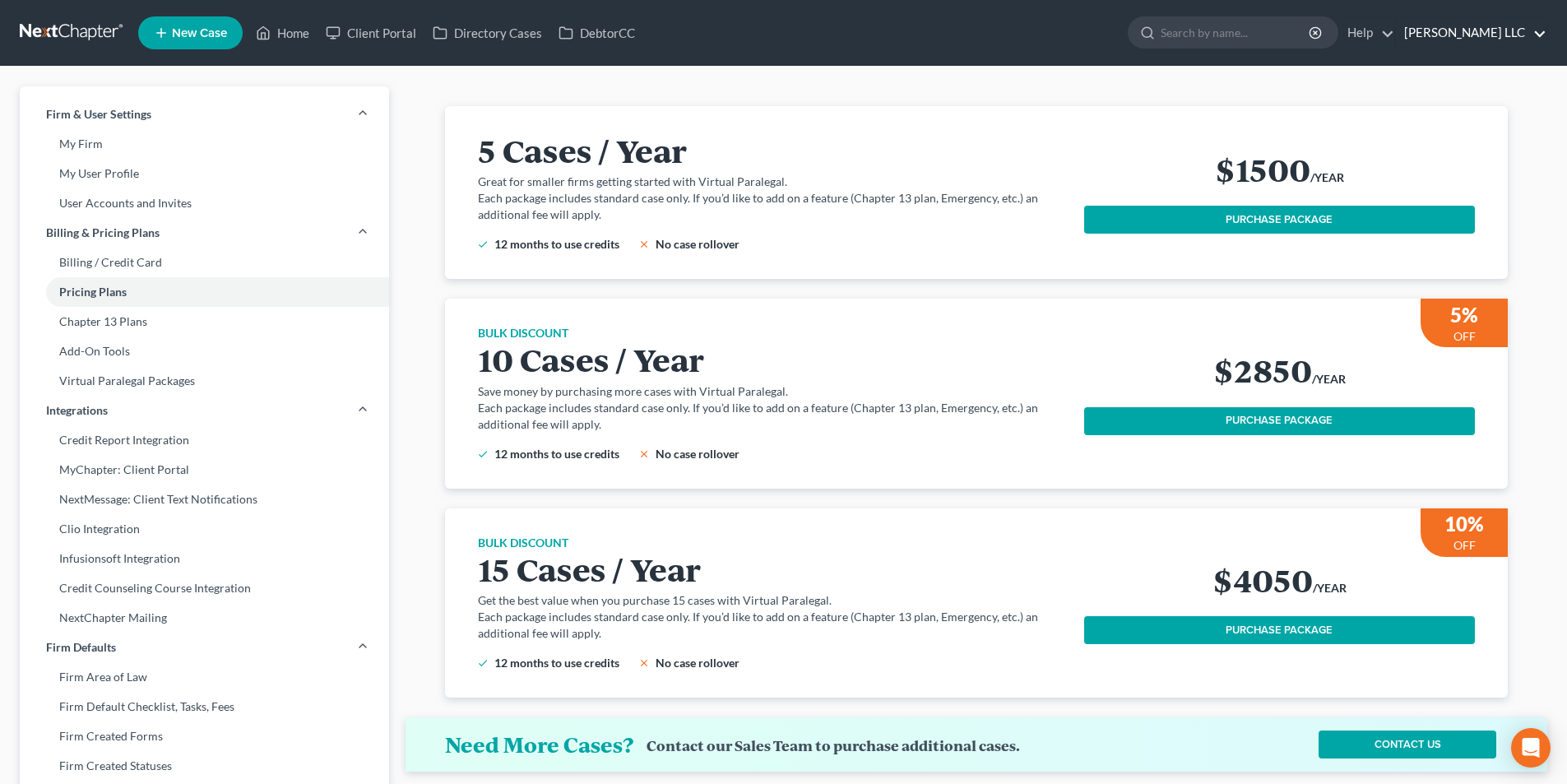
click at [1494, 36] on link "Geiger Vazquez LLC" at bounding box center [1471, 33] width 151 height 29
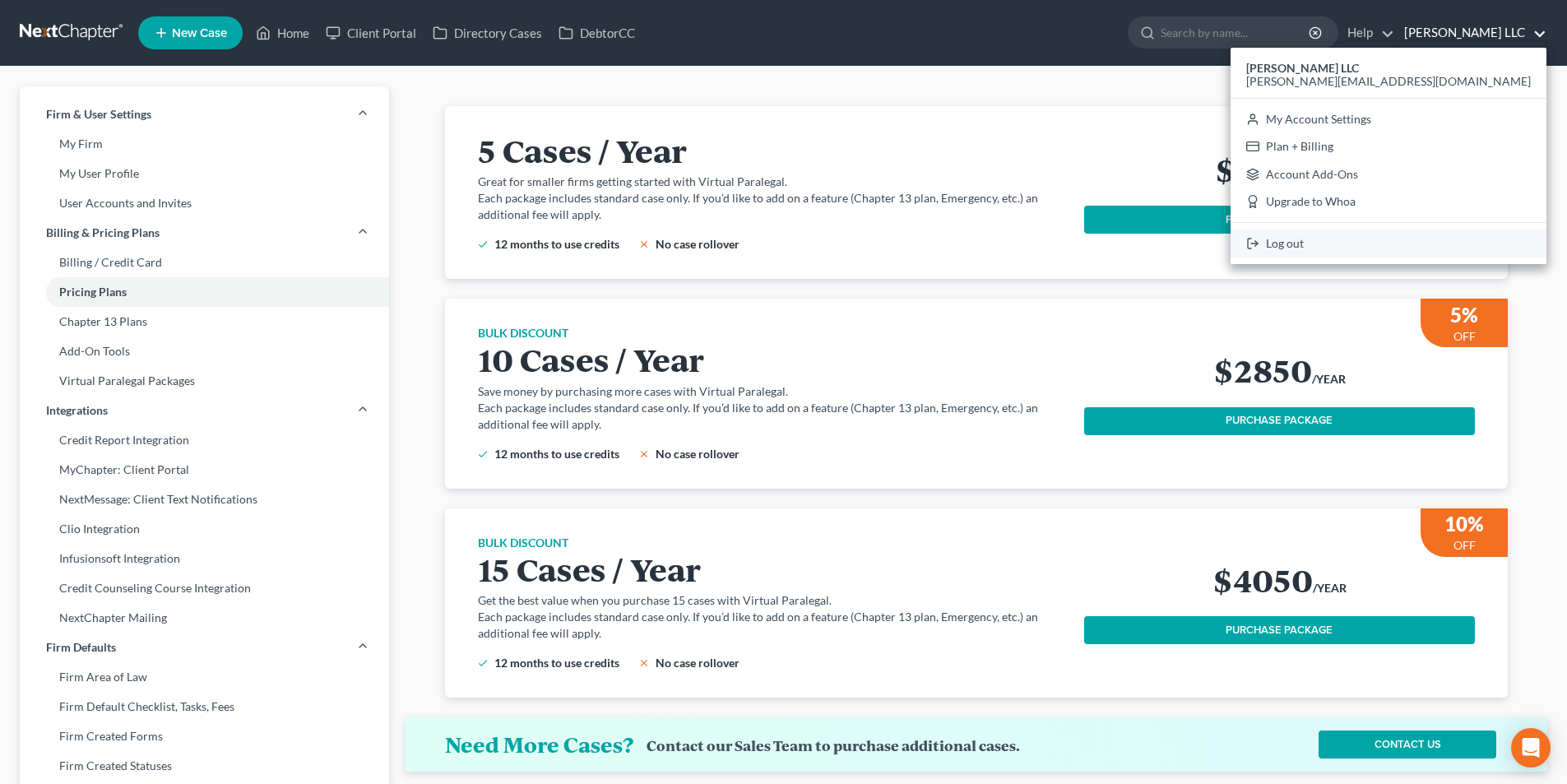
click at [1485, 243] on link "Log out" at bounding box center [1388, 243] width 316 height 28
